Goal: Transaction & Acquisition: Book appointment/travel/reservation

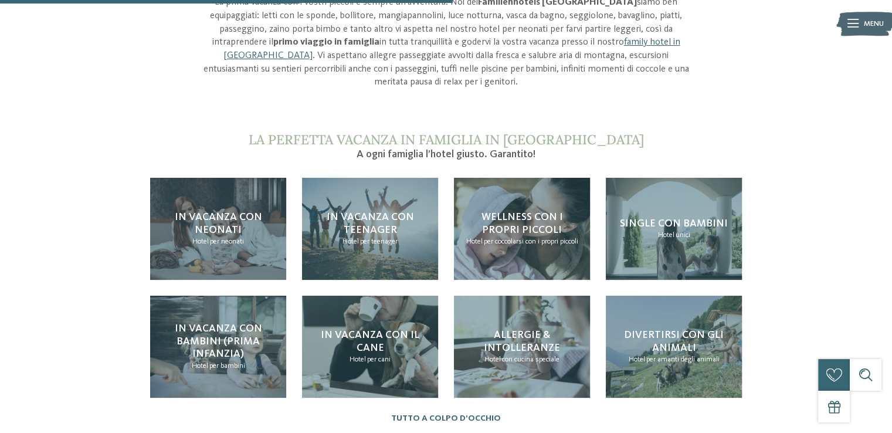
scroll to position [821, 0]
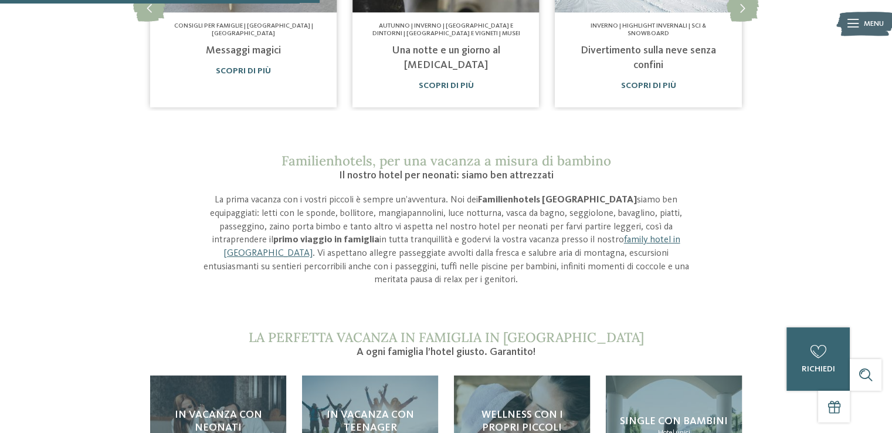
click at [845, 22] on img at bounding box center [865, 23] width 58 height 29
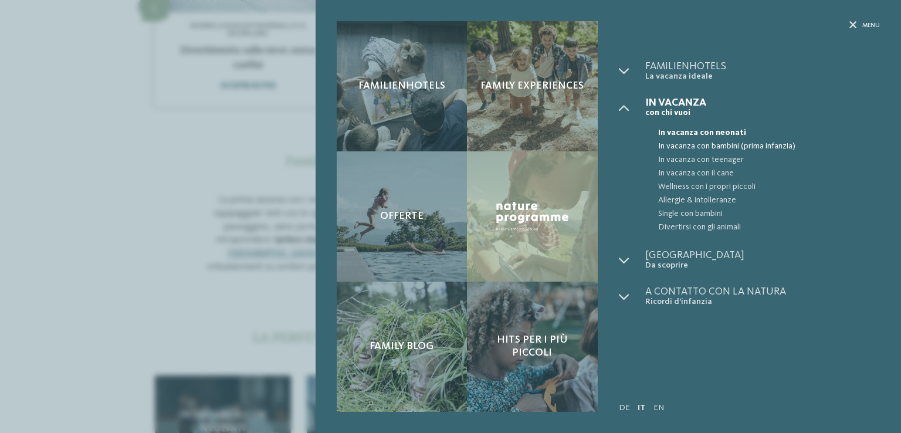
click at [728, 146] on span "In vacanza con bambini (prima infanzia)" at bounding box center [769, 146] width 222 height 13
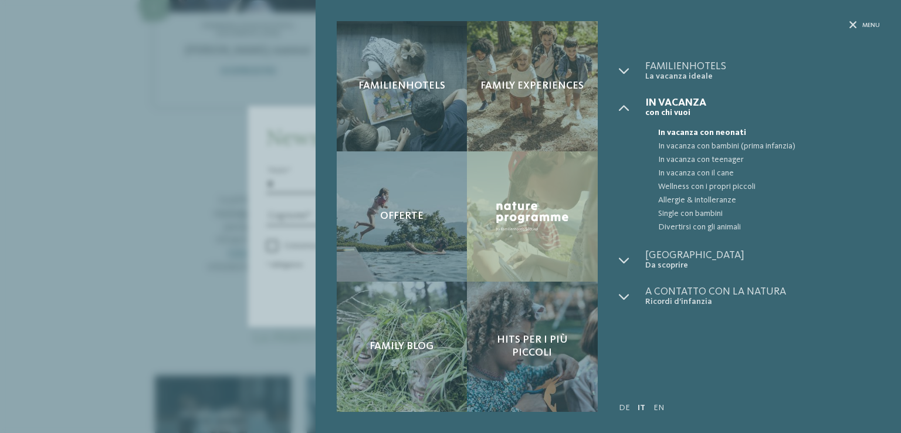
click at [188, 177] on div "Familienhotels Family experiences Offerte" at bounding box center [450, 216] width 901 height 433
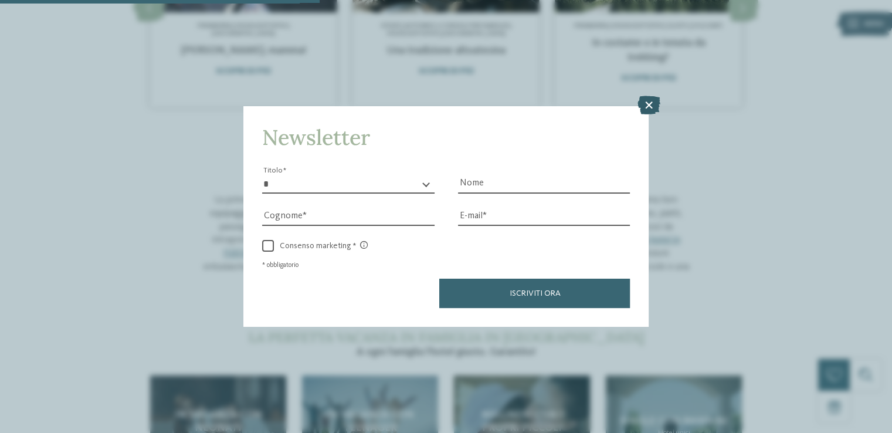
click at [648, 109] on icon at bounding box center [648, 105] width 23 height 19
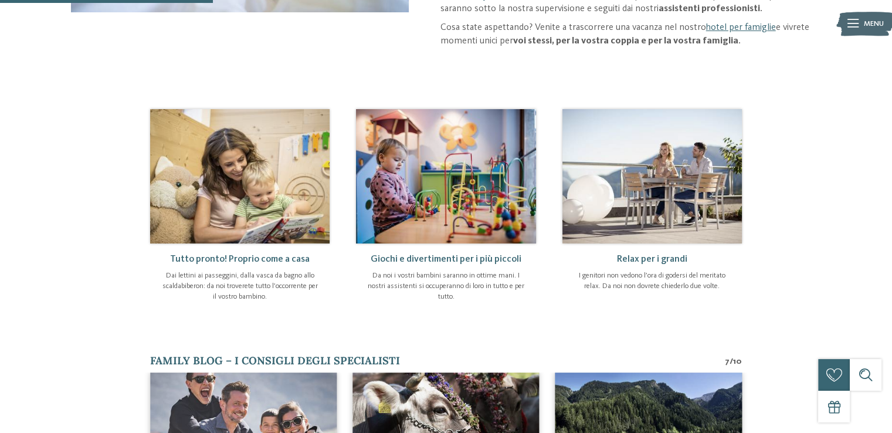
scroll to position [352, 0]
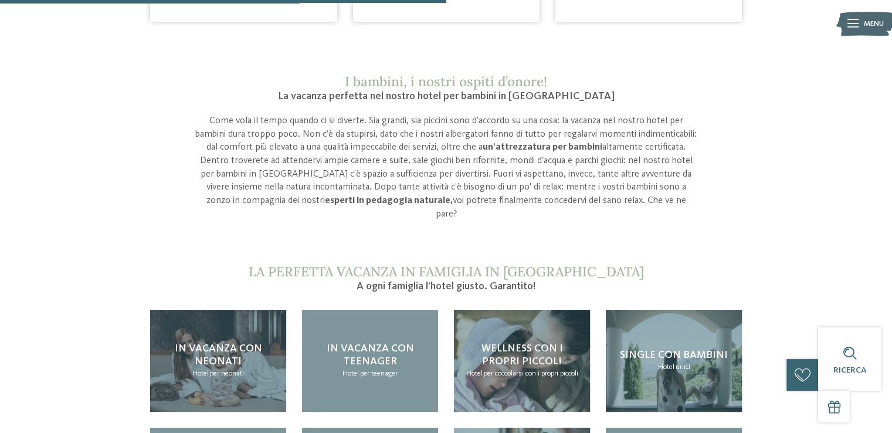
scroll to position [997, 0]
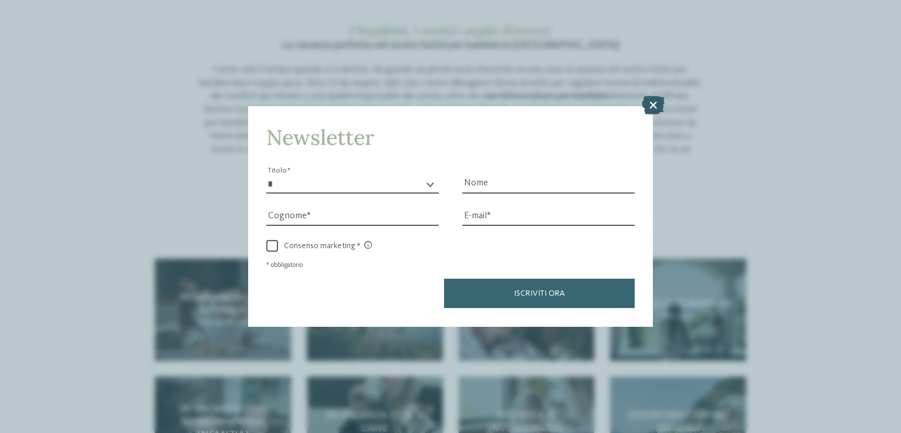
click at [652, 101] on icon at bounding box center [653, 105] width 23 height 19
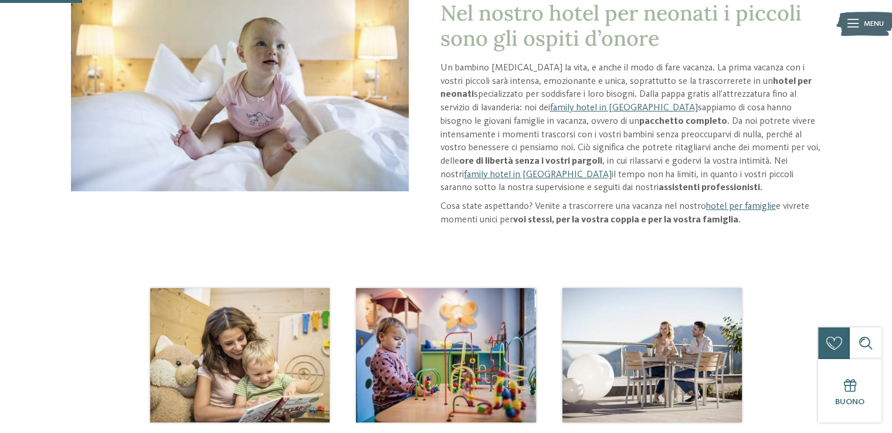
scroll to position [176, 0]
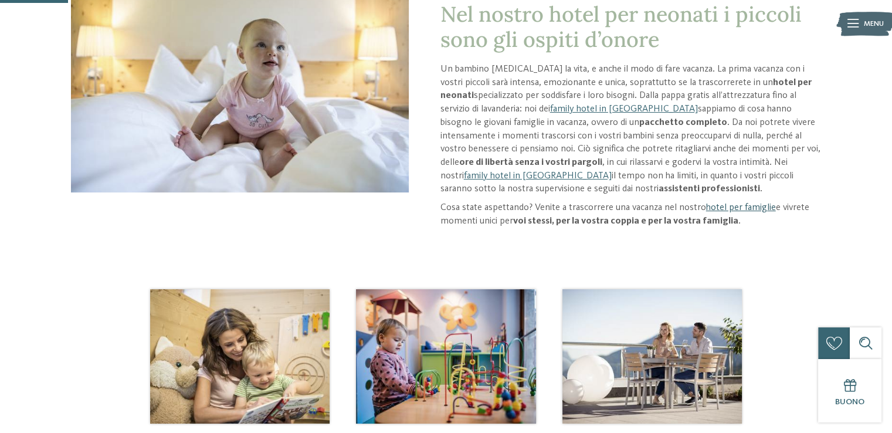
click at [733, 209] on link "hotel per famiglie" at bounding box center [741, 207] width 70 height 9
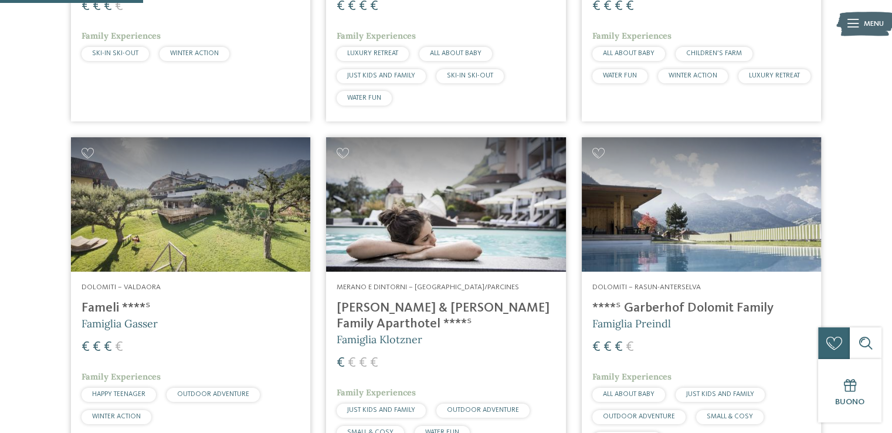
scroll to position [587, 0]
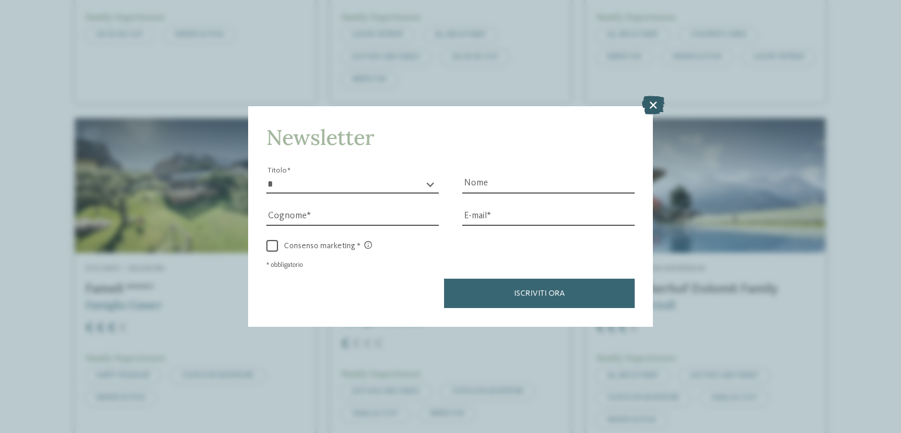
click at [654, 104] on icon at bounding box center [653, 105] width 23 height 19
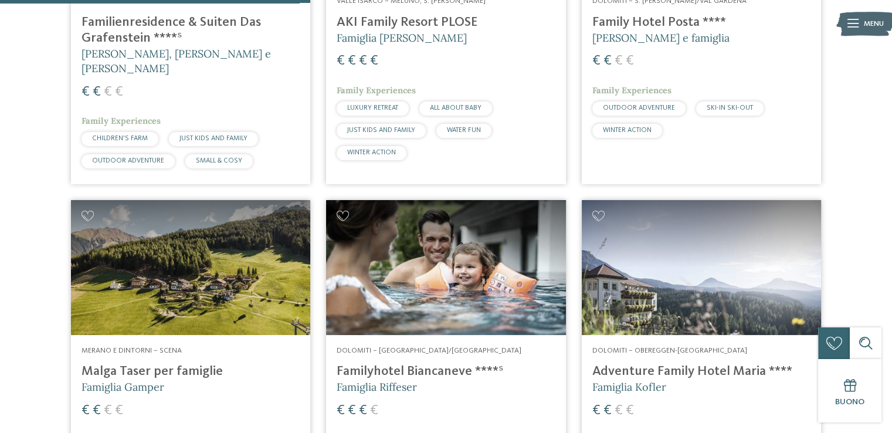
scroll to position [1290, 0]
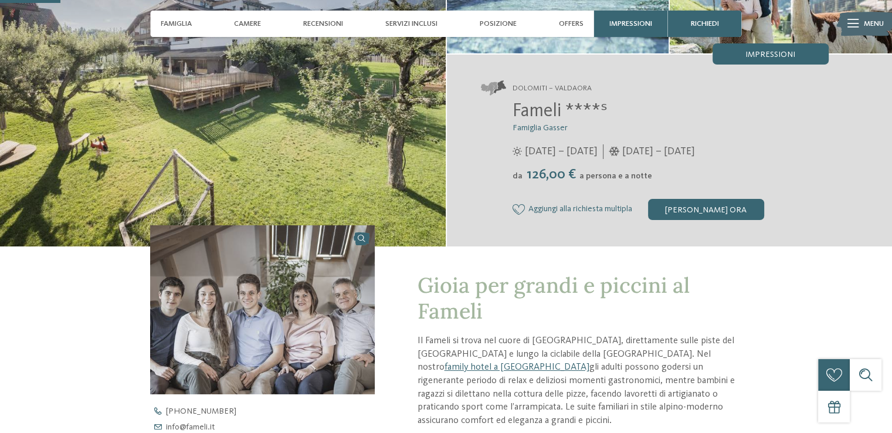
scroll to position [235, 0]
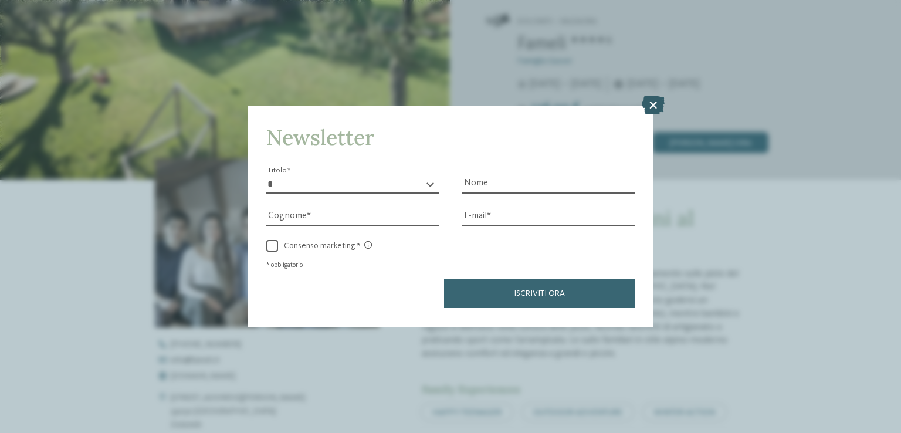
click at [660, 109] on icon at bounding box center [653, 105] width 23 height 19
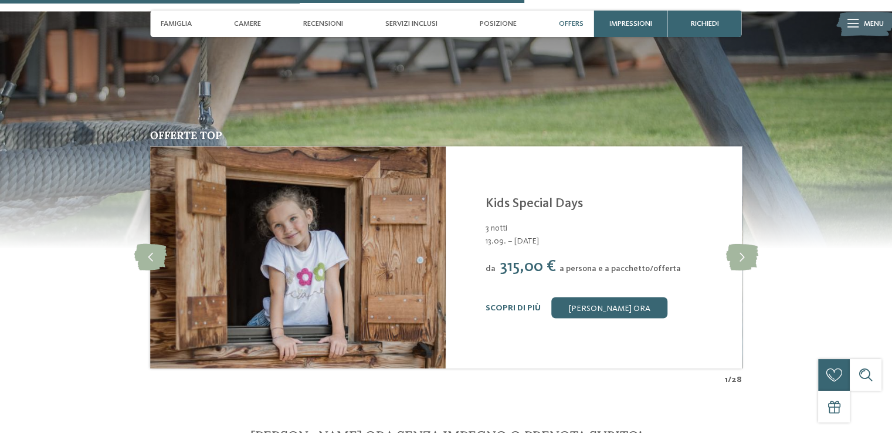
scroll to position [2053, 0]
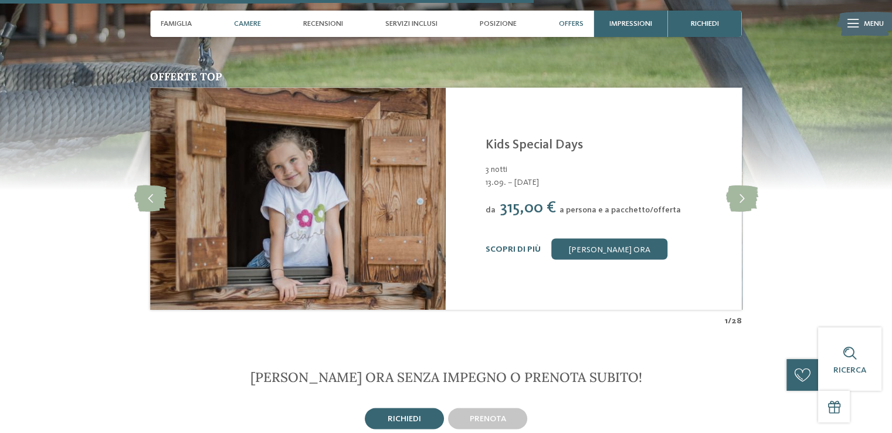
click at [246, 21] on span "Camere" at bounding box center [247, 23] width 27 height 9
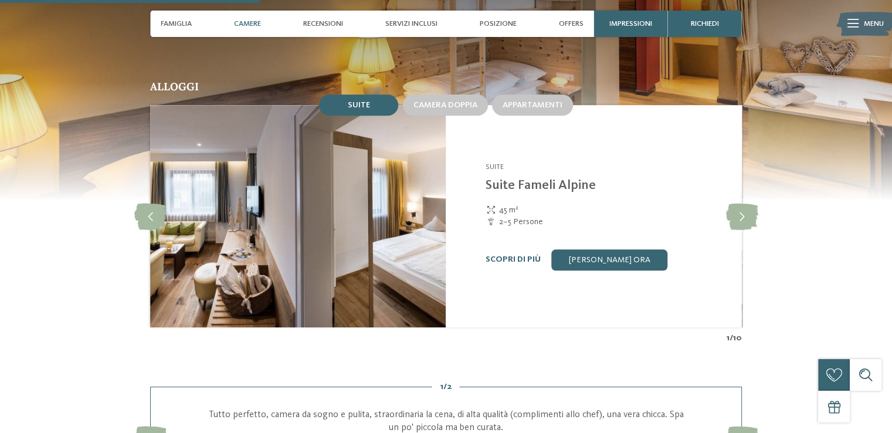
scroll to position [1028, 0]
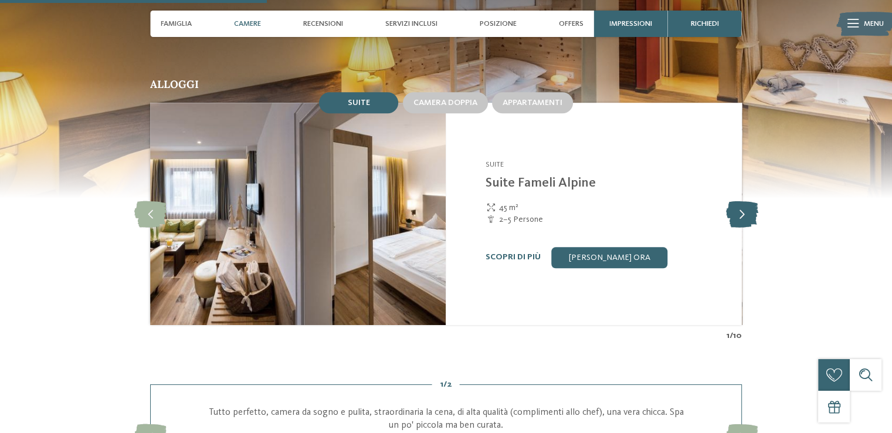
click at [738, 201] on icon at bounding box center [742, 214] width 32 height 26
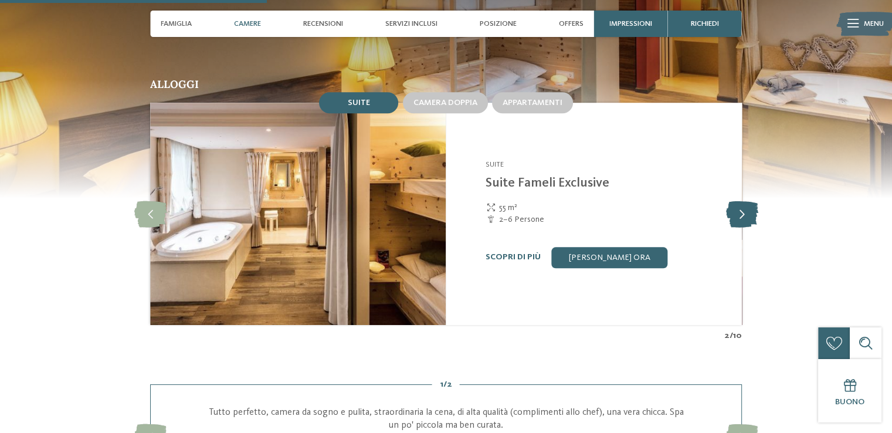
click at [738, 201] on icon at bounding box center [742, 214] width 32 height 26
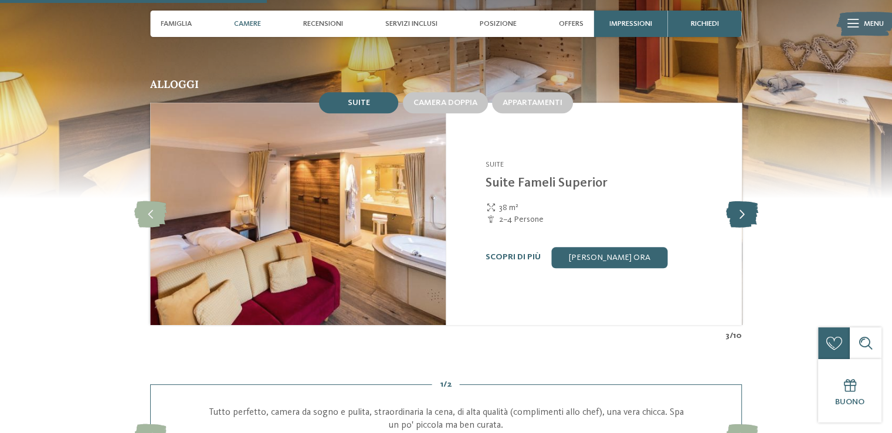
click at [738, 201] on icon at bounding box center [742, 214] width 32 height 26
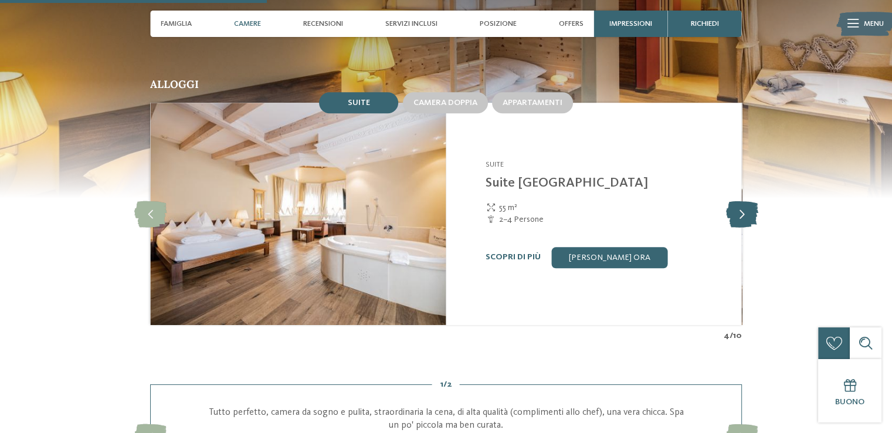
click at [738, 201] on icon at bounding box center [742, 214] width 32 height 26
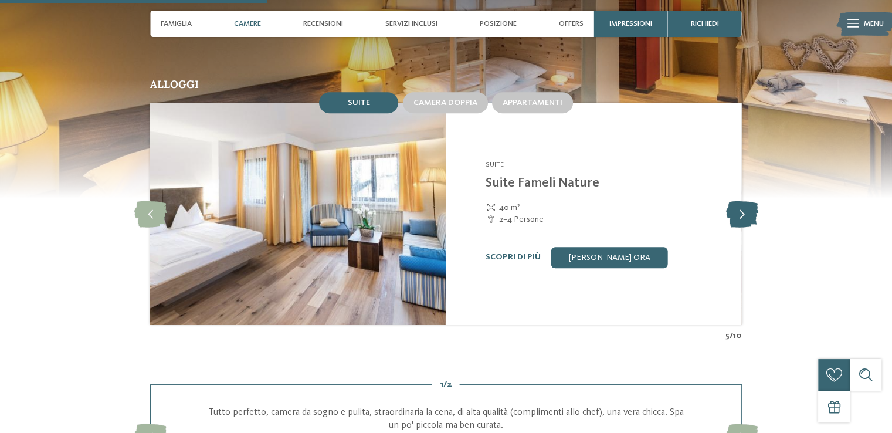
click at [738, 201] on icon at bounding box center [742, 214] width 32 height 26
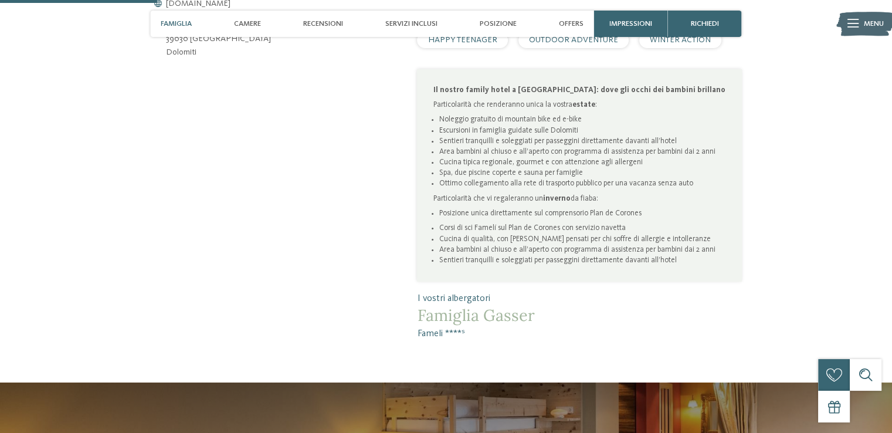
scroll to position [500, 0]
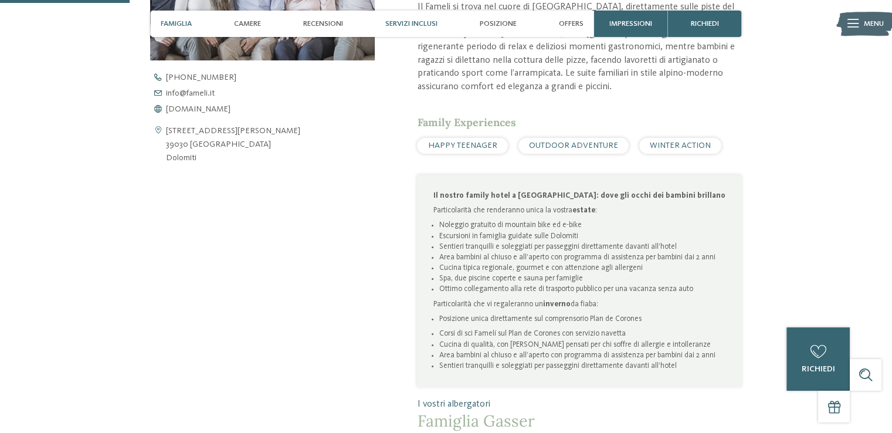
click at [410, 17] on div "Servizi inclusi" at bounding box center [411, 24] width 63 height 26
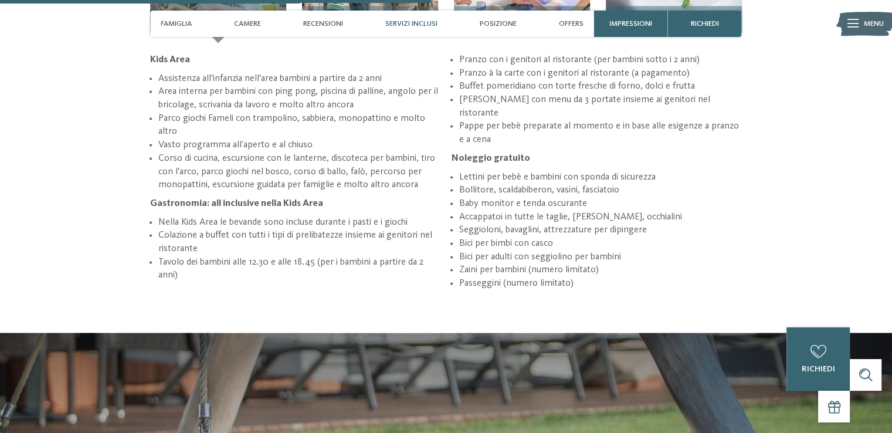
scroll to position [1658, 0]
